Goal: Information Seeking & Learning: Learn about a topic

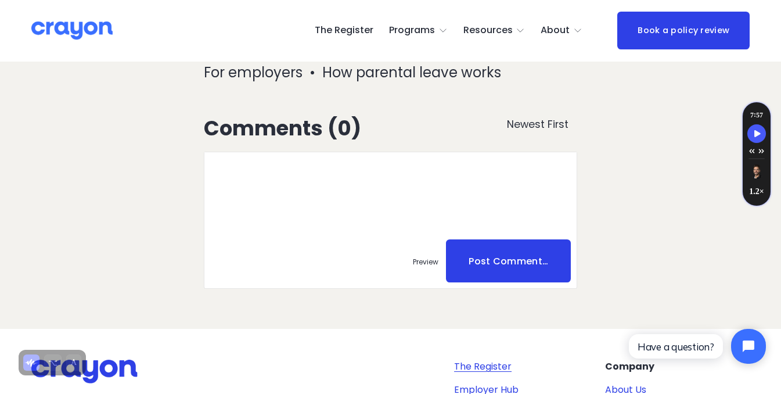
scroll to position [5776, 0]
